Goal: Navigation & Orientation: Find specific page/section

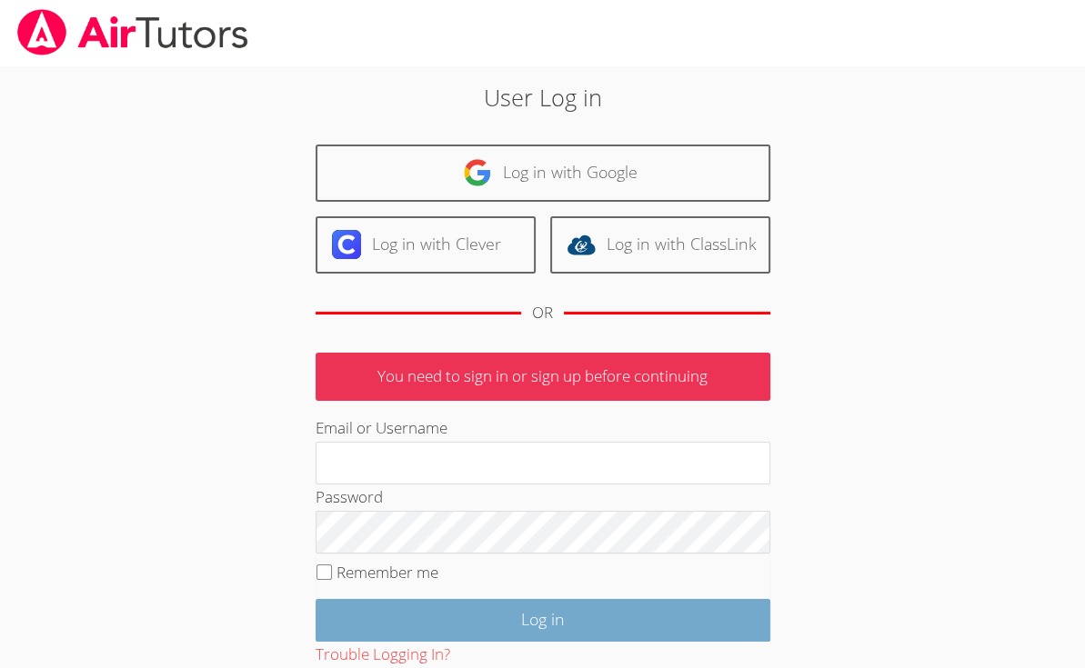
type input "[EMAIL_ADDRESS][DOMAIN_NAME]"
click at [493, 602] on input "Log in" at bounding box center [542, 620] width 455 height 43
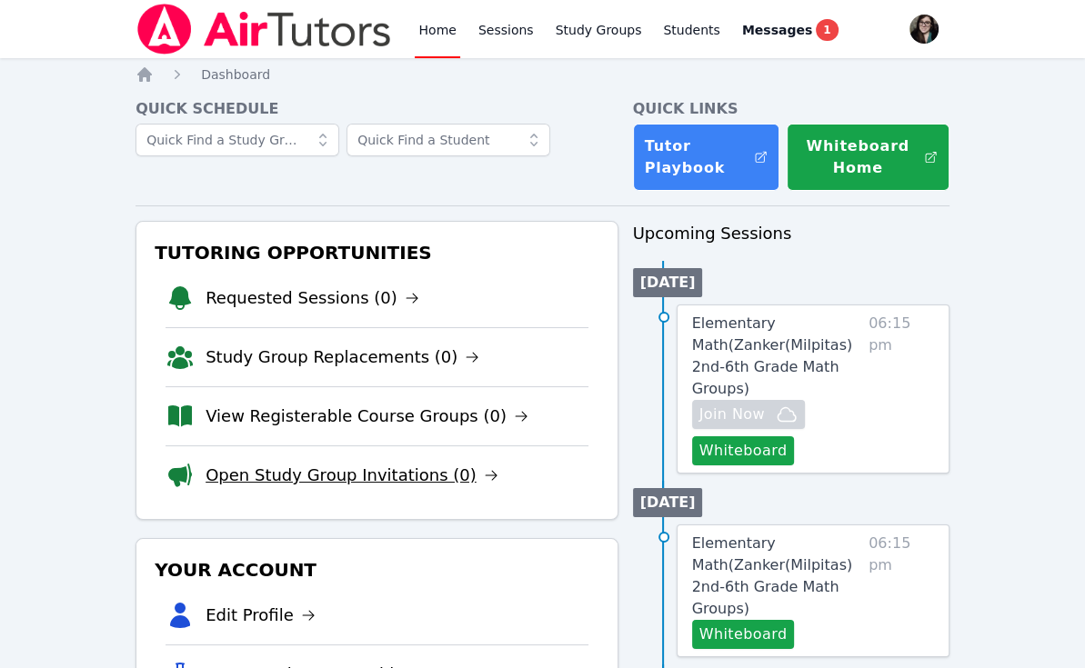
click at [342, 474] on link "Open Study Group Invitations (0)" at bounding box center [351, 475] width 293 height 25
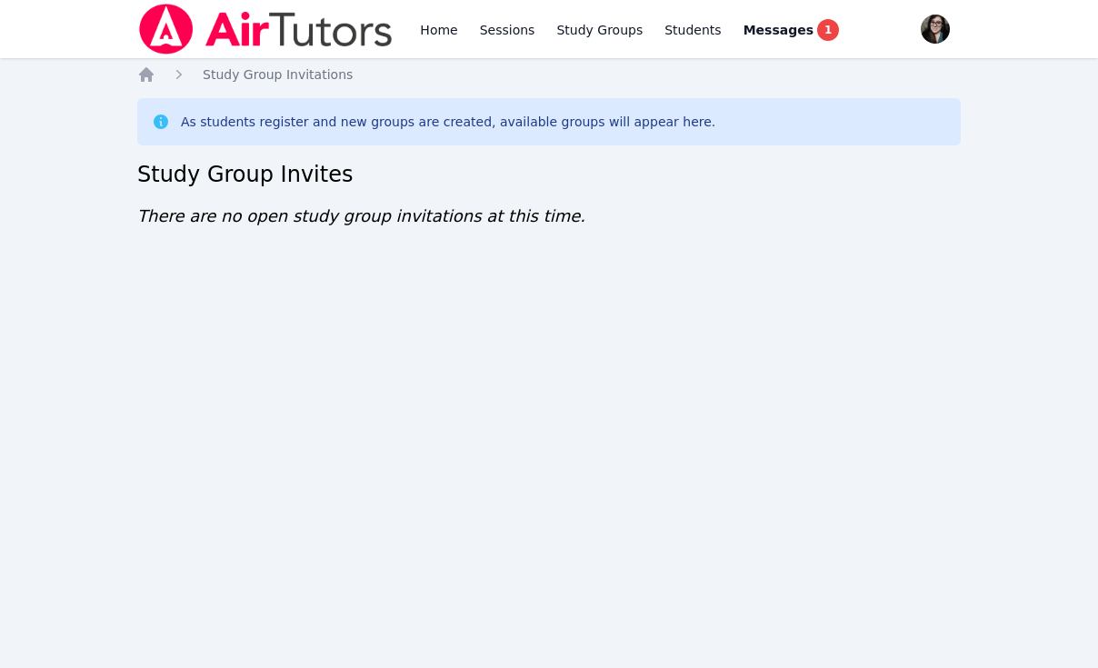
click at [353, 303] on div "Home Sessions Study Groups Students Messages 1 Open user menu Sara Tata Open ma…" at bounding box center [549, 334] width 1098 height 668
click at [513, 28] on link "Sessions" at bounding box center [507, 29] width 63 height 58
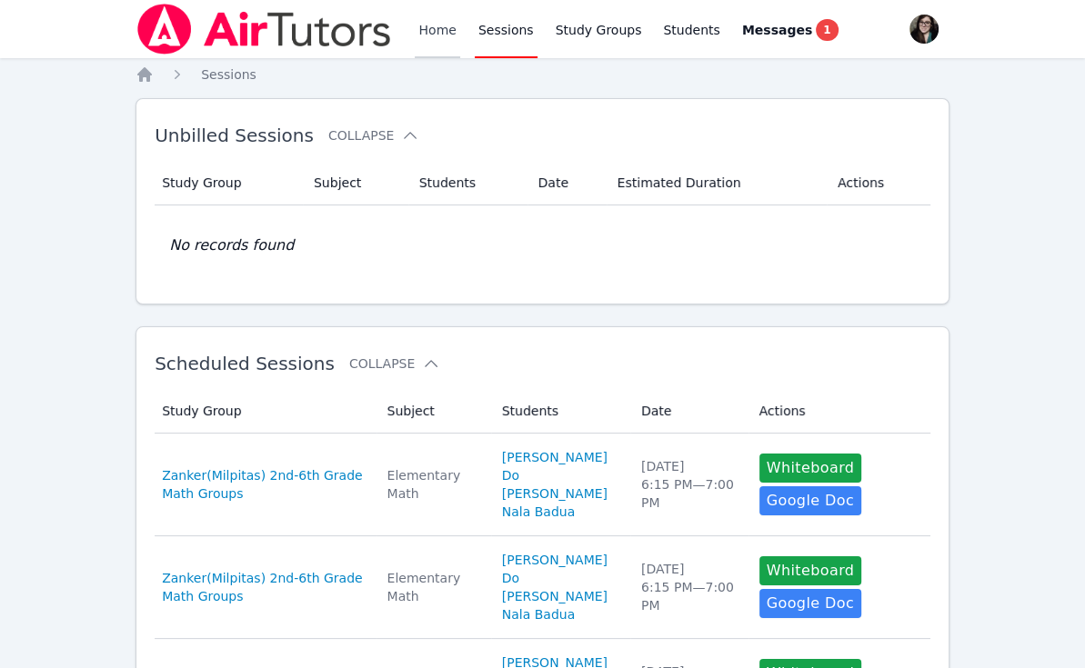
click at [447, 40] on link "Home" at bounding box center [437, 29] width 45 height 58
